Goal: Book appointment/travel/reservation

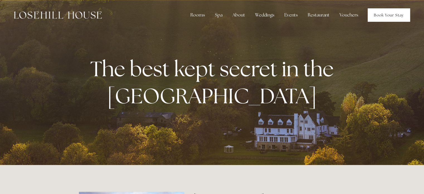
click at [389, 17] on link "Book Your Stay" at bounding box center [388, 14] width 42 height 13
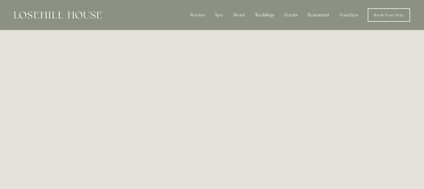
click at [71, 19] on div at bounding box center [58, 14] width 88 height 13
click at [44, 18] on img at bounding box center [58, 14] width 88 height 7
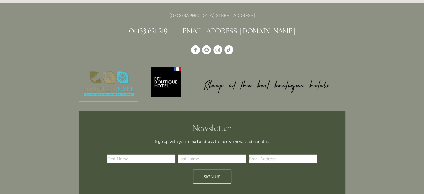
scroll to position [1555, 0]
